Goal: Navigation & Orientation: Find specific page/section

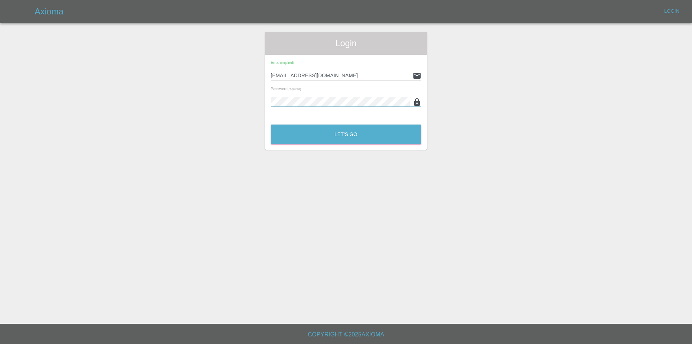
drag, startPoint x: 0, startPoint y: 0, endPoint x: 329, endPoint y: 72, distance: 336.4
click at [329, 72] on input "[EMAIL_ADDRESS][DOMAIN_NAME]" at bounding box center [340, 75] width 139 height 10
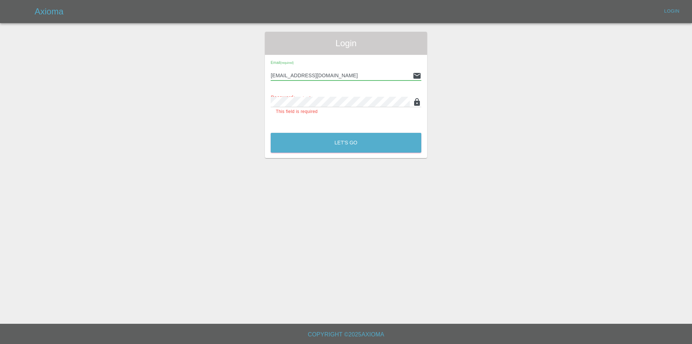
type input "[EMAIL_ADDRESS][DOMAIN_NAME]"
click at [271, 133] on button "Let's Go" at bounding box center [346, 143] width 151 height 20
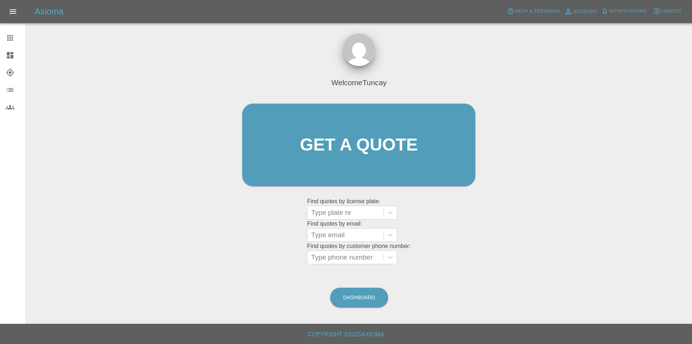
click at [9, 49] on link "Dashboard" at bounding box center [13, 55] width 26 height 17
click at [10, 40] on icon at bounding box center [10, 38] width 6 height 6
click at [9, 57] on icon at bounding box center [10, 55] width 6 height 6
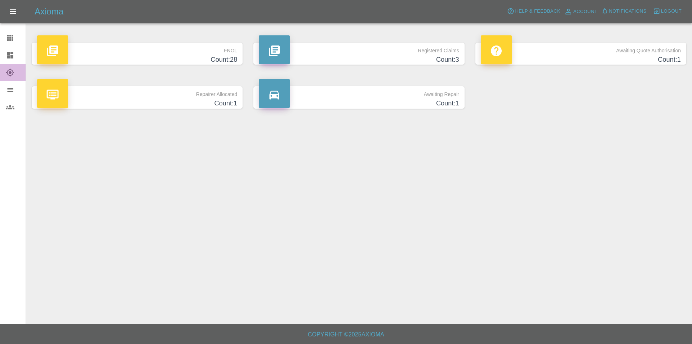
click at [7, 78] on link "Explorer" at bounding box center [13, 72] width 26 height 17
click at [9, 30] on link "Claims" at bounding box center [13, 37] width 26 height 17
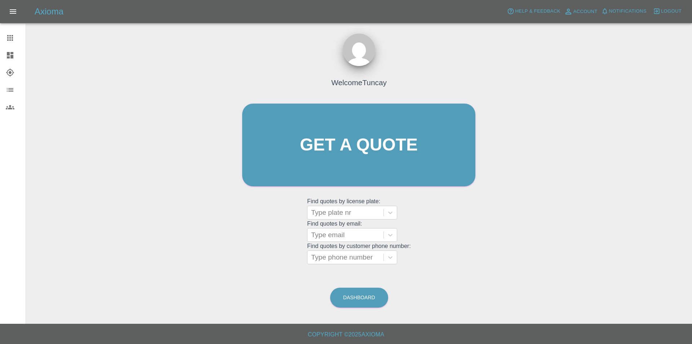
click at [9, 71] on icon at bounding box center [10, 72] width 9 height 9
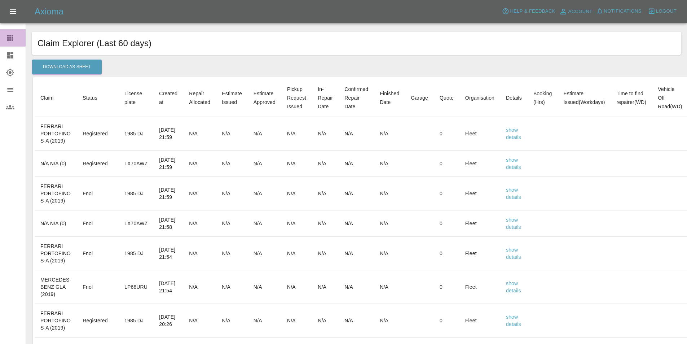
click at [10, 35] on icon at bounding box center [10, 38] width 6 height 6
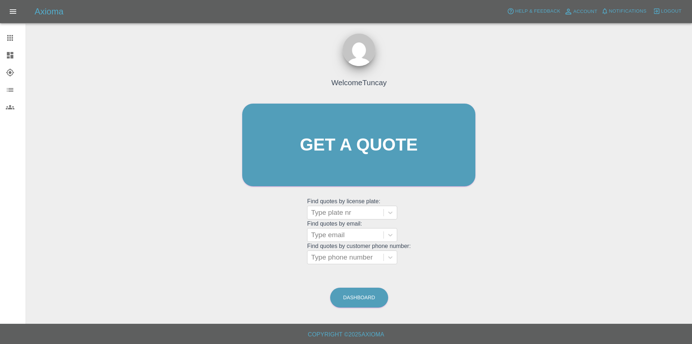
click at [664, 13] on span "Logout" at bounding box center [671, 11] width 21 height 8
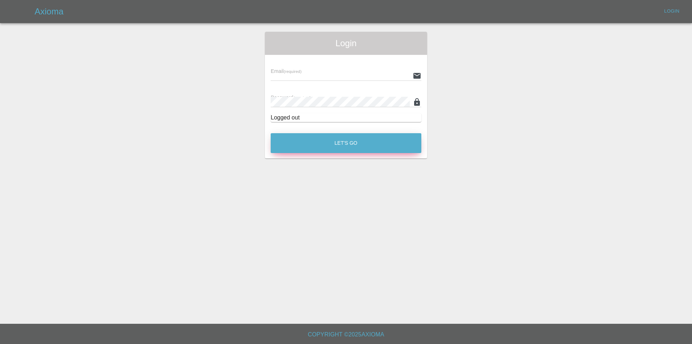
click at [315, 142] on button "Let's Go" at bounding box center [346, 143] width 151 height 20
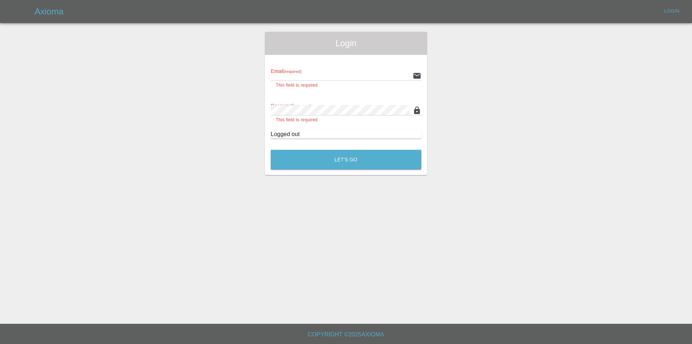
click at [310, 71] on input "text" at bounding box center [340, 75] width 139 height 10
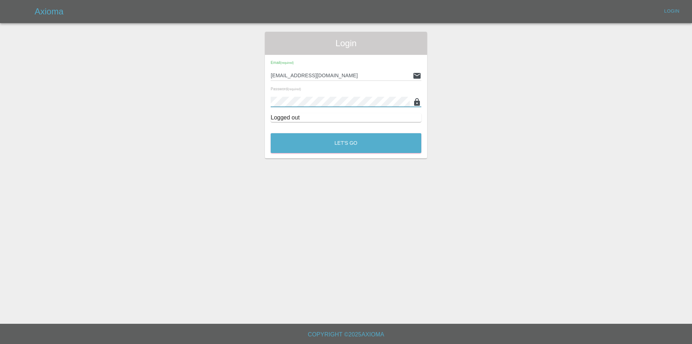
click at [271, 133] on button "Let's Go" at bounding box center [346, 143] width 151 height 20
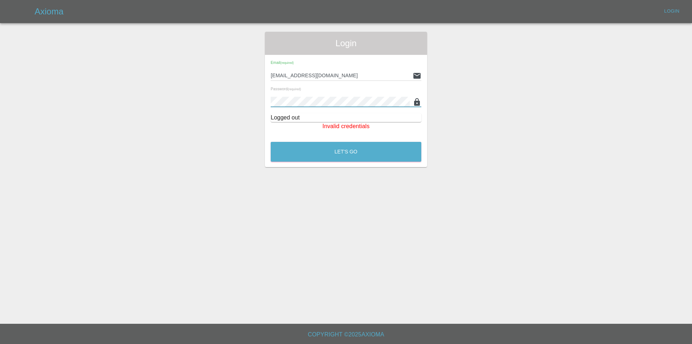
click at [271, 142] on button "Let's Go" at bounding box center [346, 152] width 151 height 20
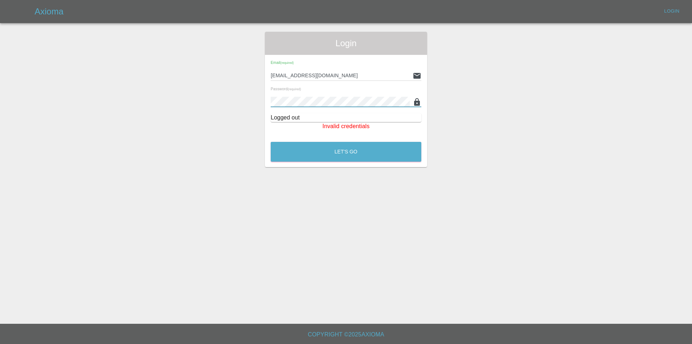
type input "[EMAIL_ADDRESS][DOMAIN_NAME]"
click at [338, 151] on button "Let's Go" at bounding box center [346, 152] width 151 height 20
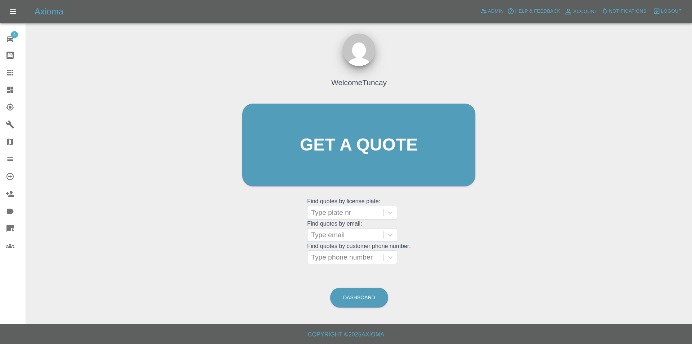
click at [665, 10] on span "Logout" at bounding box center [671, 11] width 21 height 8
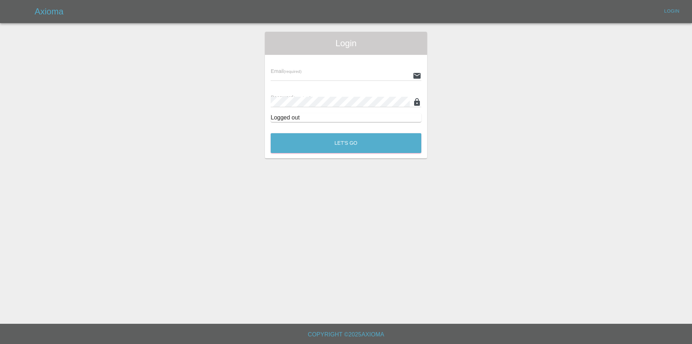
click at [327, 79] on input "text" at bounding box center [340, 75] width 139 height 10
drag, startPoint x: 334, startPoint y: 78, endPoint x: 240, endPoint y: 75, distance: 93.4
click at [247, 76] on div "Login Email (required) [EMAIL_ADDRESS][DOMAIN_NAME] Password (required) Logged …" at bounding box center [346, 95] width 692 height 127
type input "[EMAIL_ADDRESS][DOMAIN_NAME]"
click at [271, 133] on button "Let's Go" at bounding box center [346, 143] width 151 height 20
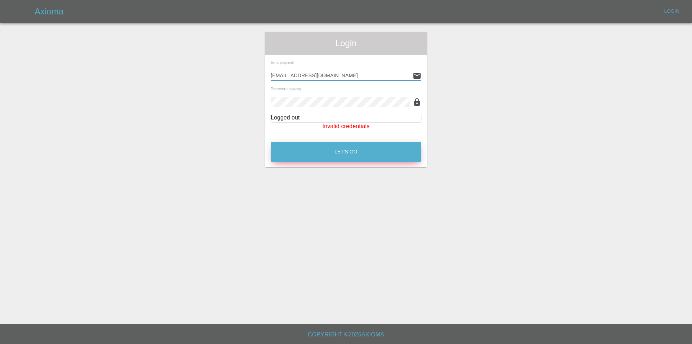
click at [319, 159] on button "Let's Go" at bounding box center [346, 152] width 151 height 20
click at [304, 151] on button "Let's Go" at bounding box center [346, 152] width 151 height 20
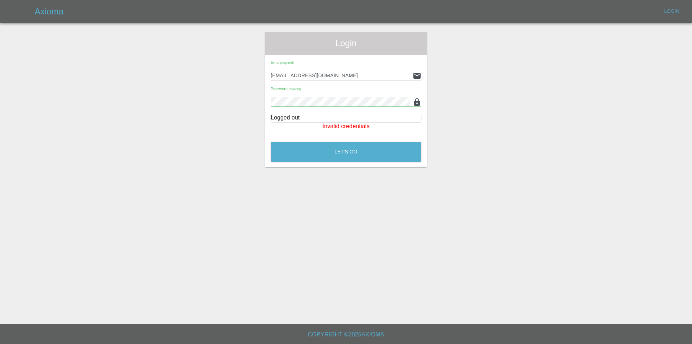
click at [271, 142] on button "Let's Go" at bounding box center [346, 152] width 151 height 20
click at [310, 261] on main "Login Email (required) [EMAIL_ADDRESS][DOMAIN_NAME] Password (required) Logged …" at bounding box center [346, 161] width 692 height 323
click at [334, 179] on main "Login Email (required) [EMAIL_ADDRESS][DOMAIN_NAME] Password (required) Logged …" at bounding box center [346, 161] width 692 height 323
click at [341, 156] on button "Let's Go" at bounding box center [346, 152] width 151 height 20
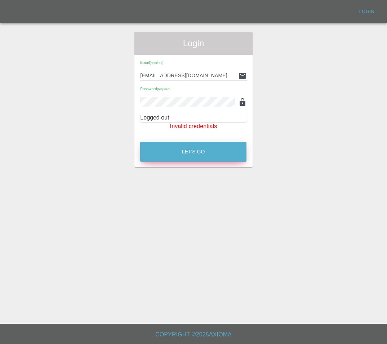
click at [183, 149] on button "Let's Go" at bounding box center [193, 152] width 106 height 20
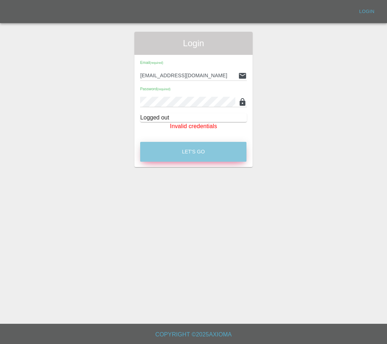
click at [235, 156] on button "Let's Go" at bounding box center [193, 152] width 106 height 20
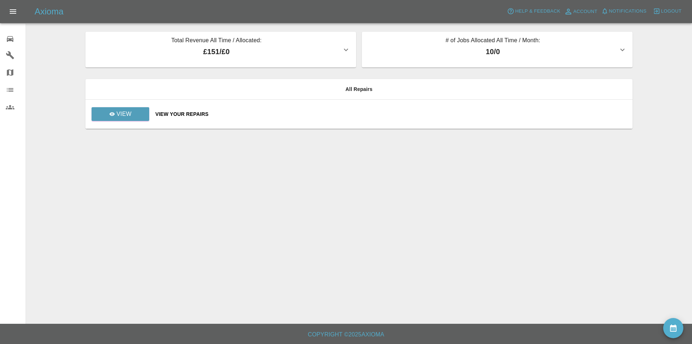
click at [15, 37] on div "0" at bounding box center [16, 38] width 20 height 10
click at [8, 60] on link "Garages" at bounding box center [13, 55] width 26 height 17
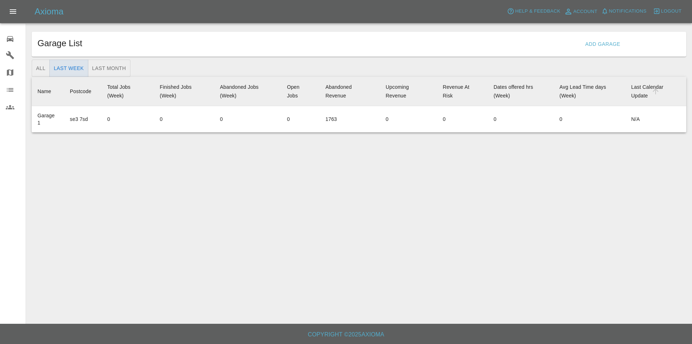
click at [9, 36] on icon at bounding box center [10, 39] width 9 height 9
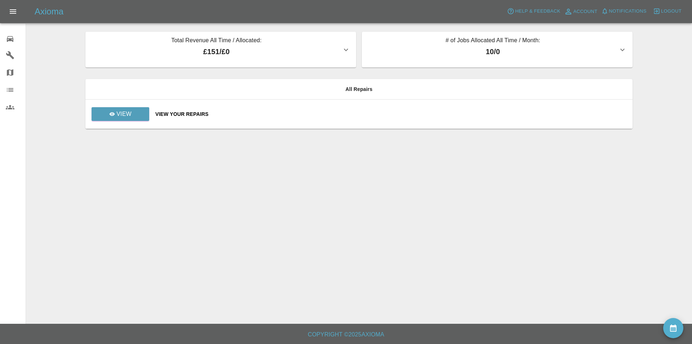
click at [56, 56] on main "Total Revenue All Time / Allocated: £151 / £0 Garage 1 : £151 / £0 # of Jobs Al…" at bounding box center [346, 161] width 692 height 323
